Goal: Book appointment/travel/reservation

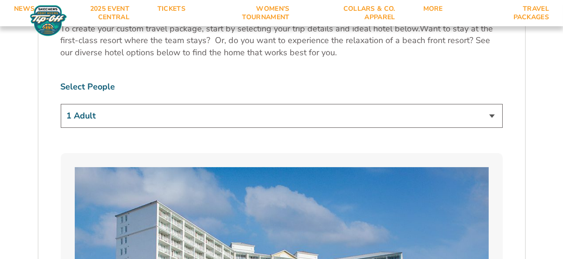
scroll to position [543, 0]
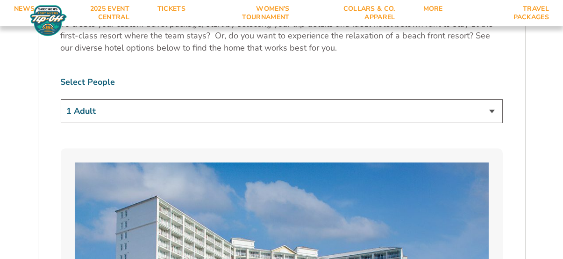
click at [447, 107] on select "1 Adult 2 Adults 3 Adults 4 Adults 2 Adults + 1 Child 2 Adults + 2 Children 2 A…" at bounding box center [282, 111] width 442 height 24
click at [61, 99] on select "1 Adult 2 Adults 3 Adults 4 Adults 2 Adults + 1 Child 2 Adults + 2 Children 2 A…" at bounding box center [282, 111] width 442 height 24
click at [133, 115] on select "1 Adult 2 Adults 3 Adults 4 Adults 2 Adults + 1 Child 2 Adults + 2 Children 2 A…" at bounding box center [282, 111] width 442 height 24
select select "2 Adults + 2 Children"
click at [61, 99] on select "1 Adult 2 Adults 3 Adults 4 Adults 2 Adults + 1 Child 2 Adults + 2 Children 2 A…" at bounding box center [282, 111] width 442 height 24
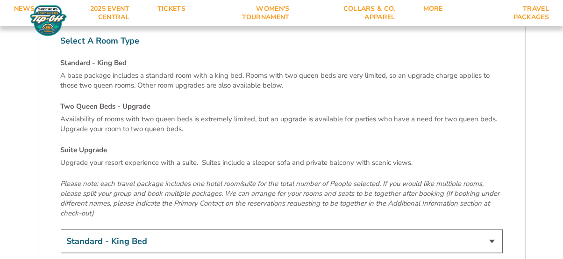
scroll to position [3227, 0]
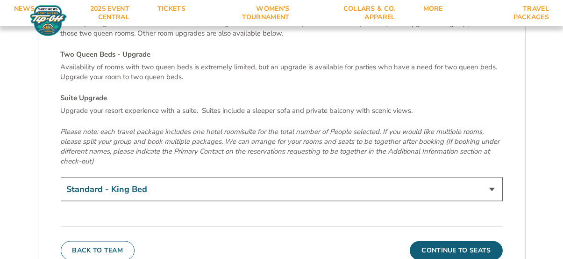
click at [319, 177] on select "Standard - King Bed Two Queen Beds - Upgrade (+$15 per night) Suite Upgrade (+$…" at bounding box center [282, 189] width 442 height 24
select select "Two Queen Beds - Upgrade"
click at [61, 177] on select "Standard - King Bed Two Queen Beds - Upgrade (+$15 per night) Suite Upgrade (+$…" at bounding box center [282, 189] width 442 height 24
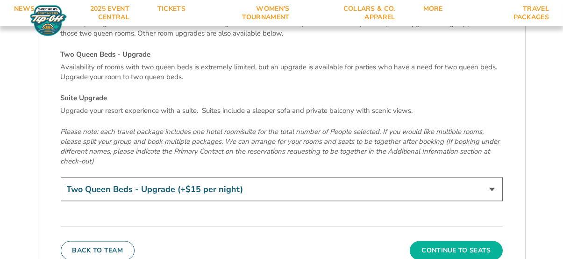
click at [449, 241] on button "Continue To Seats" at bounding box center [456, 250] width 93 height 19
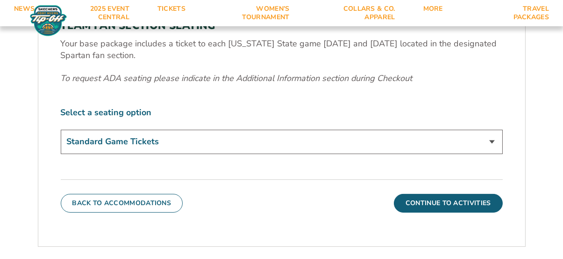
scroll to position [366, 0]
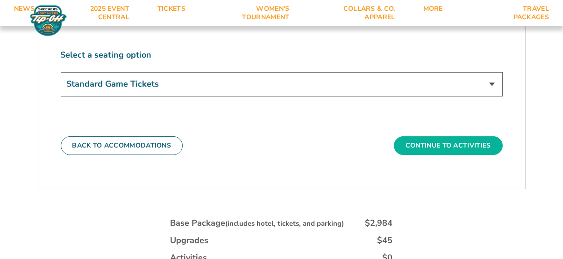
click at [421, 140] on button "Continue To Activities" at bounding box center [448, 145] width 109 height 19
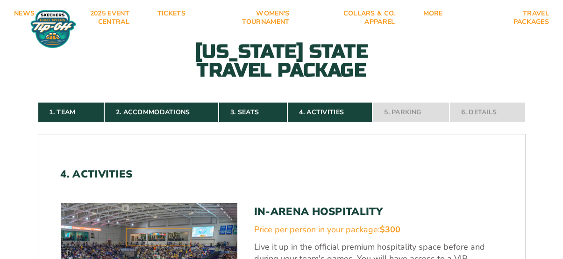
scroll to position [0, 0]
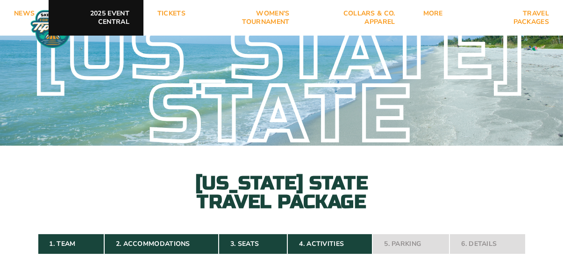
click at [115, 20] on link "2025 Event Central" at bounding box center [96, 18] width 95 height 36
